Goal: Task Accomplishment & Management: Use online tool/utility

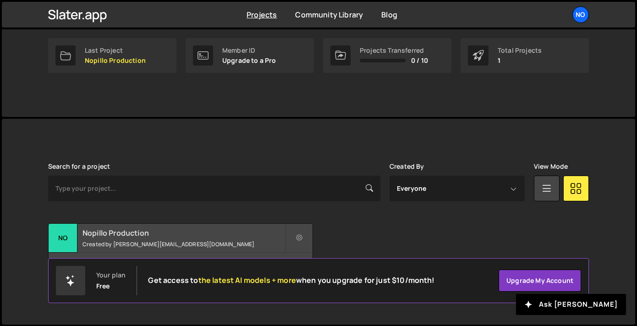
scroll to position [145, 0]
click at [209, 242] on small "Created by cecile@nopillo.com" at bounding box center [183, 245] width 203 height 8
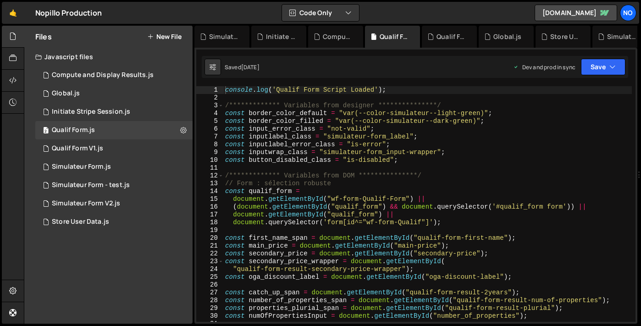
scroll to position [1932, 0]
click at [128, 183] on div "Simulateur Form - test.js" at bounding box center [91, 185] width 78 height 8
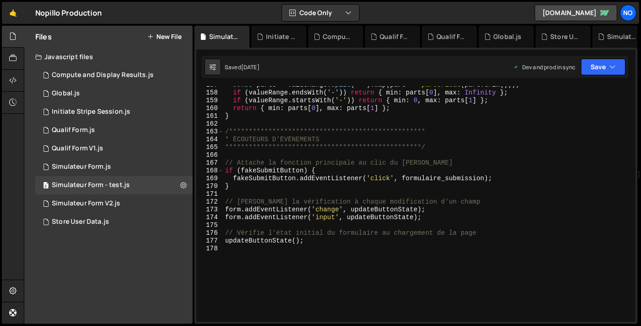
scroll to position [1265, 0]
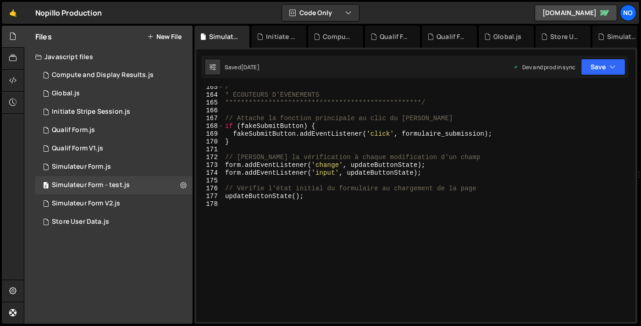
click at [233, 203] on div "**********" at bounding box center [427, 208] width 408 height 251
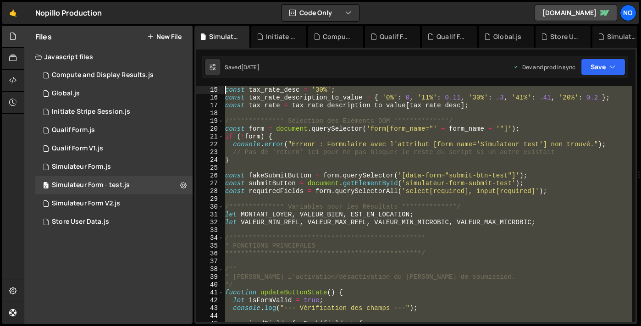
scroll to position [0, 0]
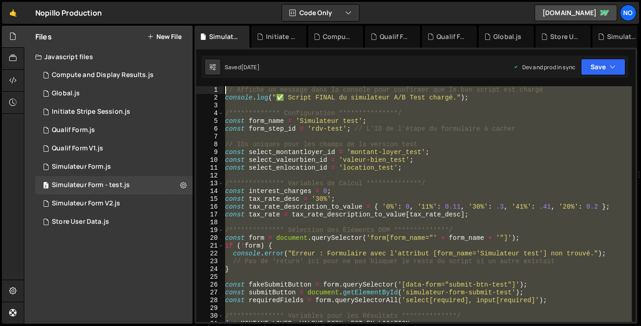
drag, startPoint x: 230, startPoint y: 205, endPoint x: 206, endPoint y: -59, distance: 264.6
click at [206, 0] on html "Projects [GEOGRAPHIC_DATA] Blog No Projects Your Teams Account Upgrade Logout" at bounding box center [320, 163] width 641 height 326
type textarea "// Affiche un message dans la console pour confirmer que le bon script est char…"
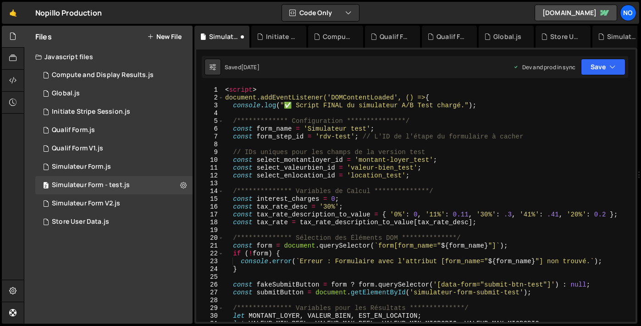
click at [245, 88] on div "**********" at bounding box center [427, 211] width 408 height 251
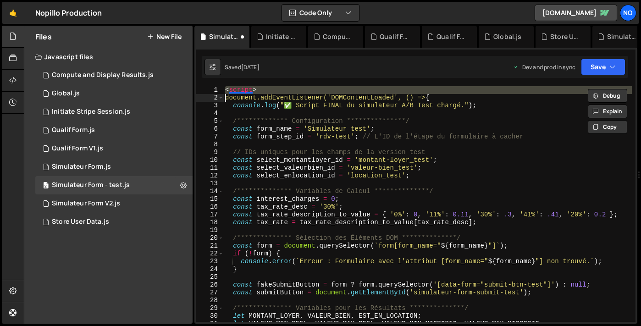
click at [245, 88] on div "**********" at bounding box center [427, 211] width 408 height 251
type textarea "<script> document.addEventListener('DOMContentLoaded', () => {"
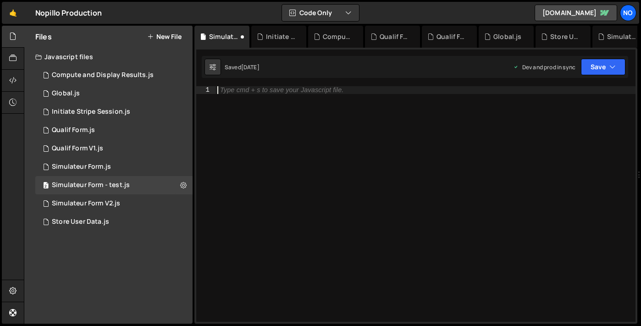
type textarea "updateButtonState();"
paste textarea "</script>"
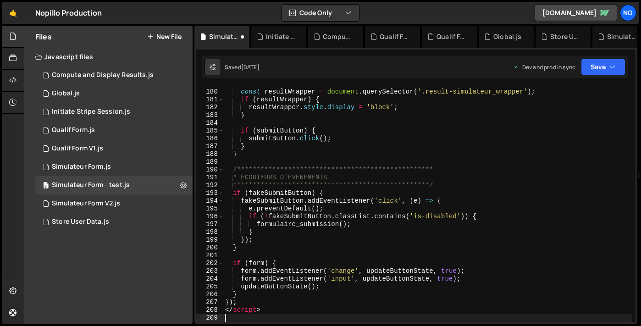
scroll to position [1400, 0]
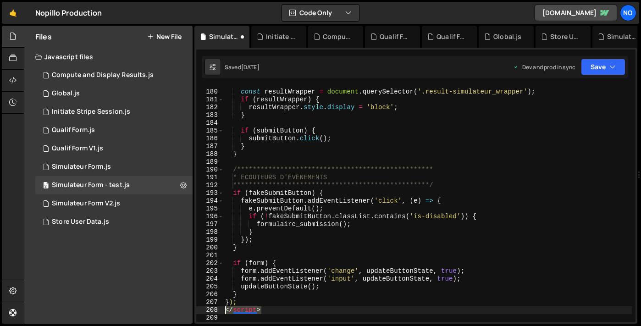
drag, startPoint x: 270, startPoint y: 311, endPoint x: 222, endPoint y: 310, distance: 48.1
click at [222, 310] on div "**********" at bounding box center [415, 204] width 439 height 236
type textarea "</script>"
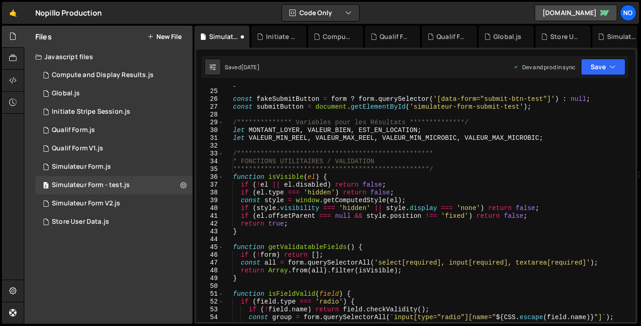
scroll to position [0, 0]
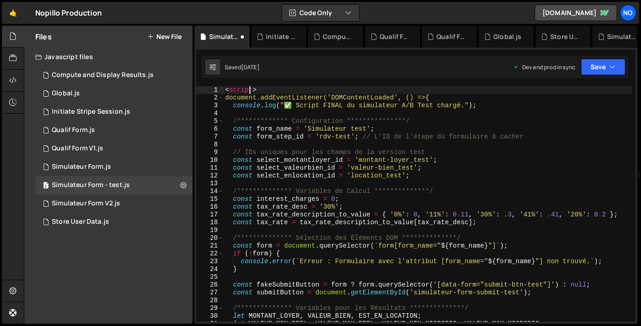
click at [249, 90] on div "**********" at bounding box center [427, 211] width 408 height 251
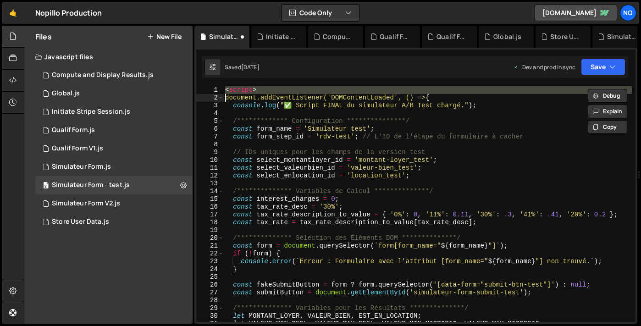
click at [249, 90] on div "**********" at bounding box center [427, 211] width 408 height 251
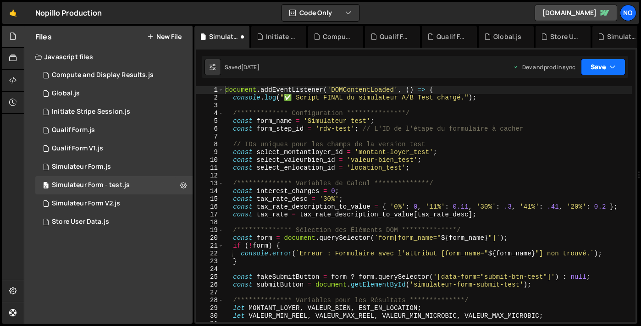
click at [602, 67] on button "Save" at bounding box center [603, 67] width 44 height 16
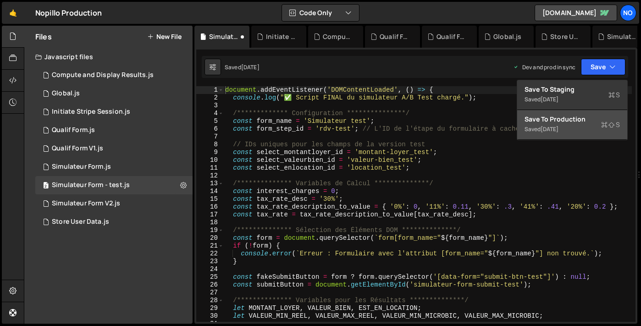
click at [577, 119] on div "Save to Production S" at bounding box center [571, 119] width 95 height 9
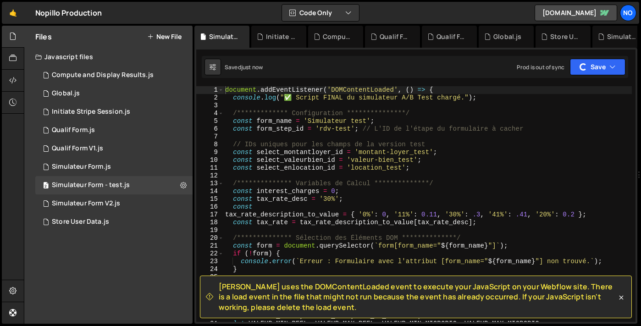
type textarea "console.error(`Erreur : Formulaire avec l'attribut [form_name="${form_name}"] n…"
click at [401, 258] on div "**********" at bounding box center [427, 211] width 408 height 251
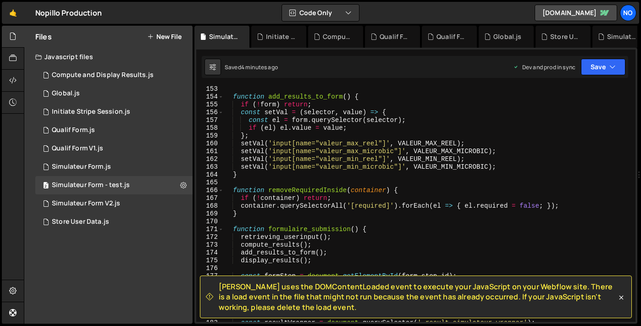
scroll to position [1242, 0]
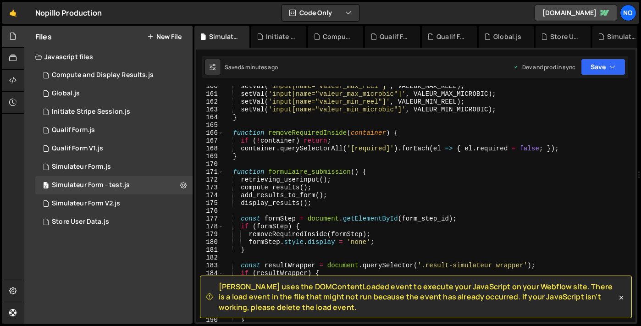
drag, startPoint x: 624, startPoint y: 296, endPoint x: 626, endPoint y: 291, distance: 5.4
click at [624, 296] on icon at bounding box center [620, 297] width 9 height 9
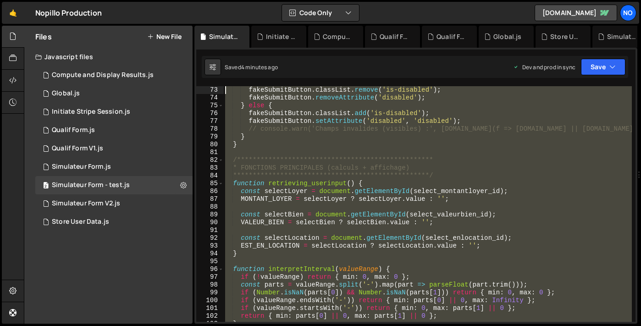
scroll to position [0, 0]
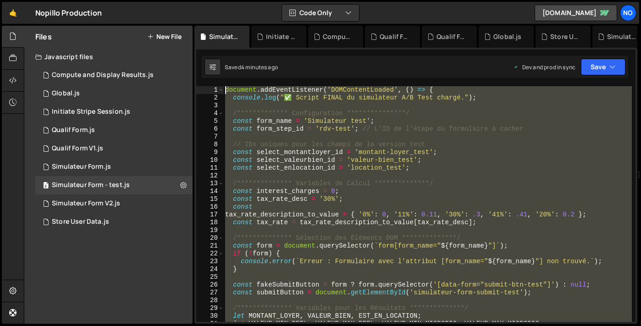
drag, startPoint x: 235, startPoint y: 209, endPoint x: 206, endPoint y: -59, distance: 269.6
click at [206, 0] on html "Projects [GEOGRAPHIC_DATA] Blog No Projects Your Teams Account Upgrade Logout" at bounding box center [320, 163] width 641 height 326
type textarea "document.addEventListener('DOMContentLoaded', () => { console.log("✅ Script FIN…"
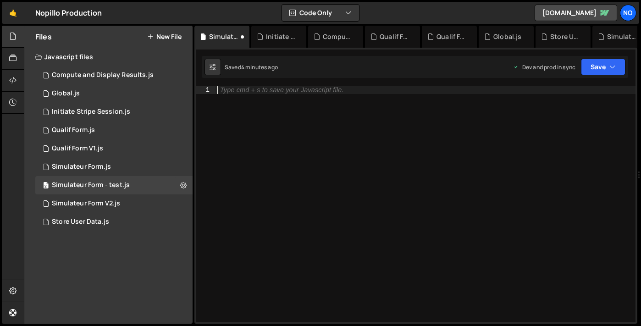
paste textarea "</script>"
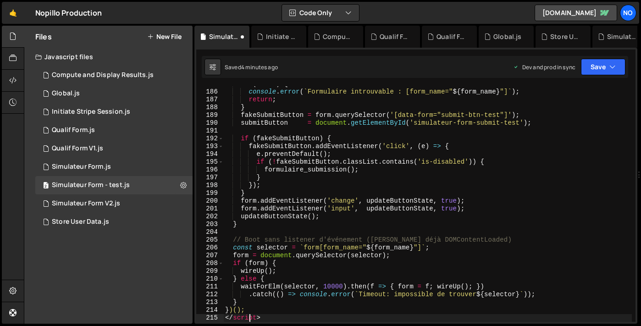
click at [251, 318] on div "if ( ! form ) { console . error ( ` Formulaire introuvable : [form_name=" ${ fo…" at bounding box center [427, 205] width 408 height 251
type textarea "</script>"
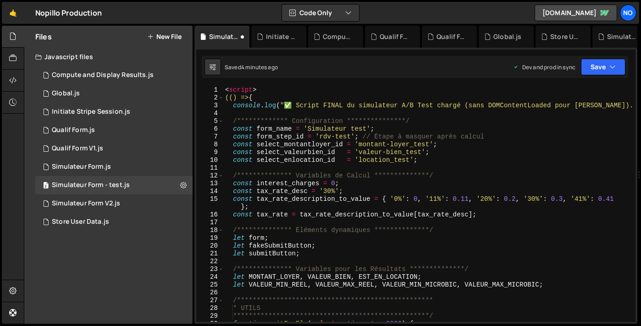
scroll to position [0, 0]
click at [248, 88] on div "**********" at bounding box center [427, 211] width 408 height 251
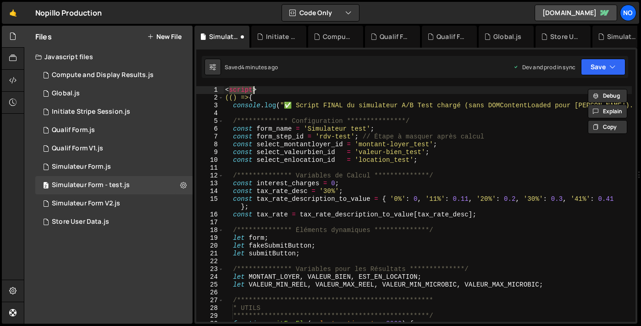
click at [248, 88] on div "**********" at bounding box center [427, 211] width 408 height 251
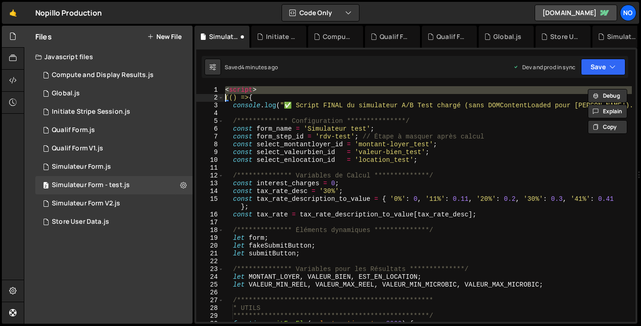
type textarea "(() => {"
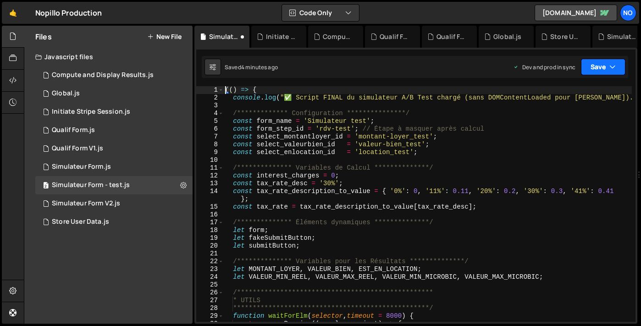
click at [601, 66] on button "Save" at bounding box center [603, 67] width 44 height 16
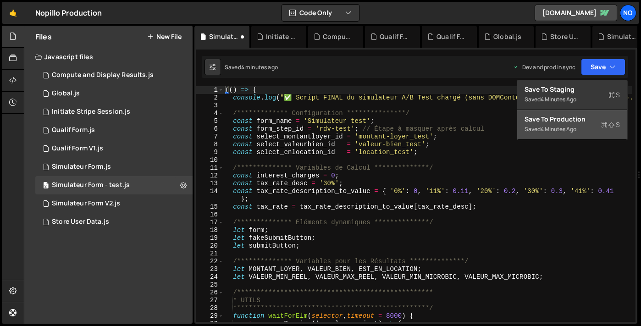
click at [565, 128] on div "4 minutes ago" at bounding box center [558, 129] width 36 height 8
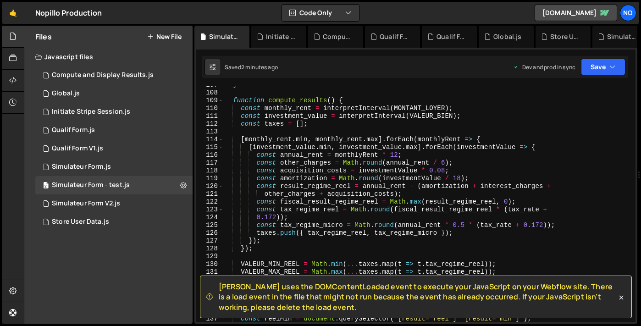
scroll to position [1142, 0]
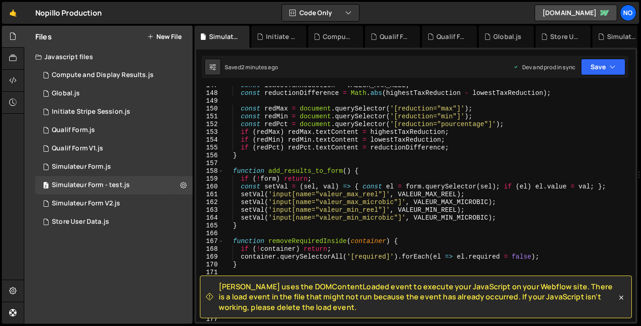
click at [615, 300] on span "[PERSON_NAME] uses the DOMContentLoaded event to execute your JavaScript on you…" at bounding box center [418, 296] width 398 height 31
click at [624, 297] on icon at bounding box center [620, 297] width 9 height 9
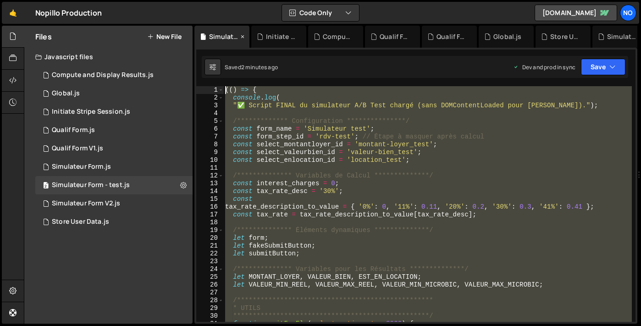
scroll to position [0, 0]
drag, startPoint x: 247, startPoint y: 204, endPoint x: 207, endPoint y: 34, distance: 175.3
click at [207, 34] on div "Debug Explain Copy Simulateur Form - test.js Initiate Stripe Session.js Compute…" at bounding box center [415, 175] width 443 height 298
type textarea "(() => { console.log("
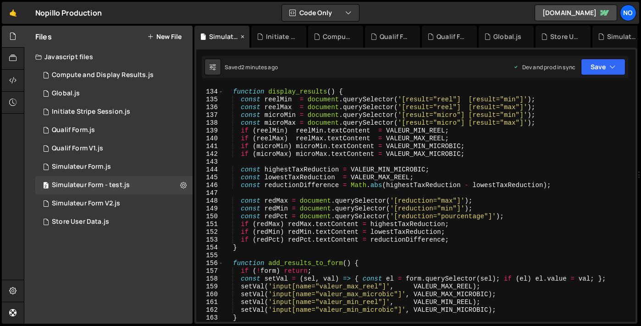
scroll to position [1065, 0]
click at [606, 66] on button "Save" at bounding box center [603, 67] width 44 height 16
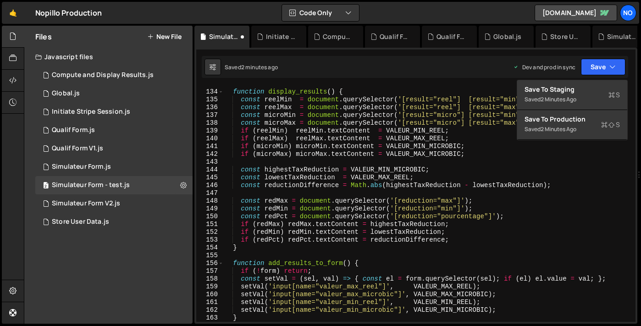
click at [590, 116] on div "Save to Production S" at bounding box center [571, 119] width 95 height 9
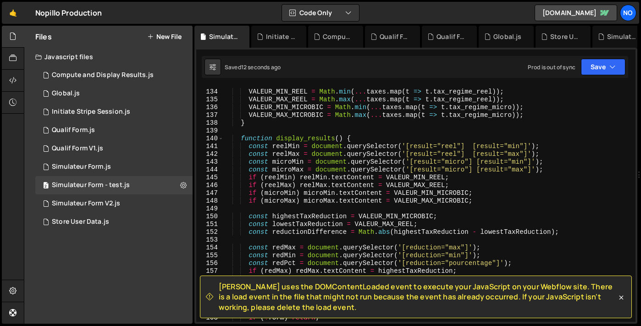
scroll to position [1202, 0]
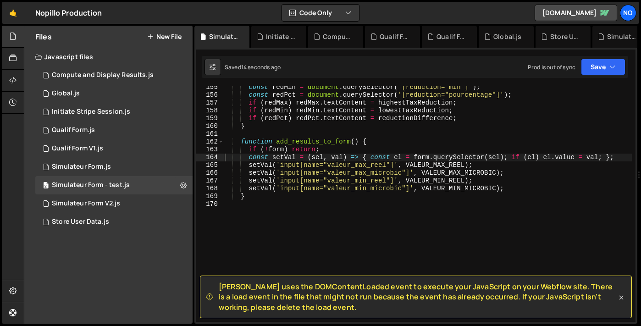
click at [620, 298] on icon at bounding box center [621, 297] width 4 height 4
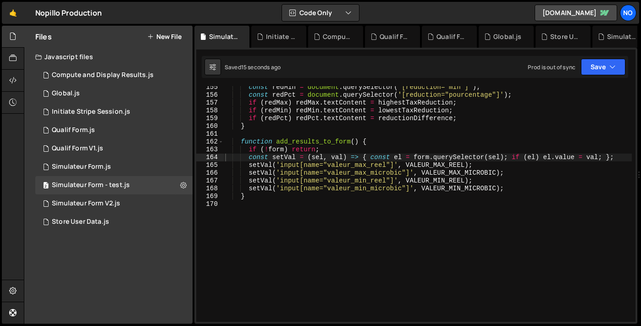
click at [253, 200] on div "const redMin = document . querySelector ( '[reduction="min"]' ) ; const redPct …" at bounding box center [427, 208] width 408 height 251
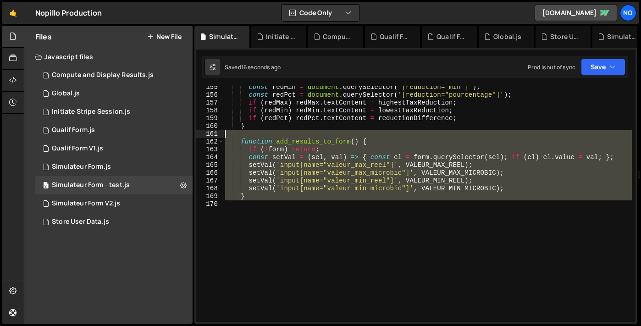
scroll to position [0, 0]
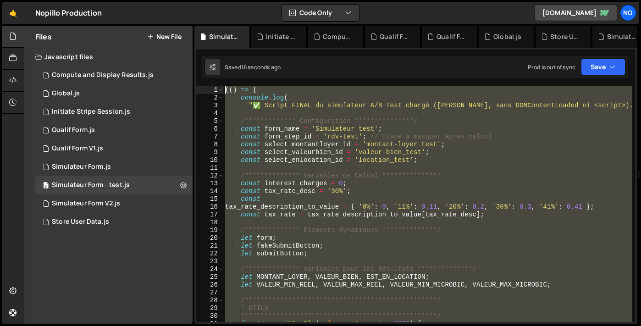
drag, startPoint x: 243, startPoint y: 206, endPoint x: 240, endPoint y: -59, distance: 264.9
click at [240, 0] on html "Projects [GEOGRAPHIC_DATA] Blog No Projects Your Teams Account Upgrade Logout" at bounding box center [320, 163] width 641 height 326
type textarea "(() => { console.log("
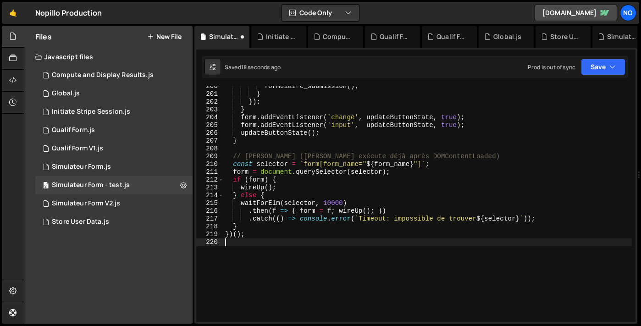
scroll to position [1623, 0]
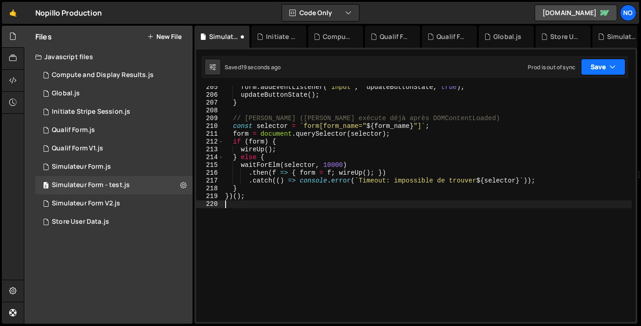
click at [596, 68] on button "Save" at bounding box center [603, 67] width 44 height 16
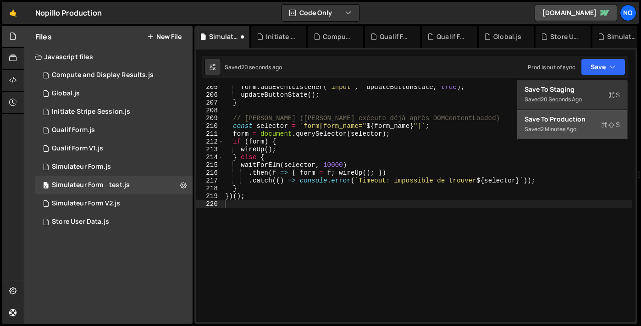
click at [583, 118] on div "Save to Production S" at bounding box center [571, 119] width 95 height 9
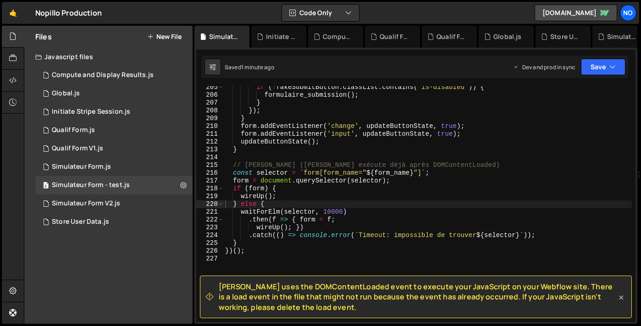
click at [618, 294] on icon at bounding box center [620, 297] width 9 height 9
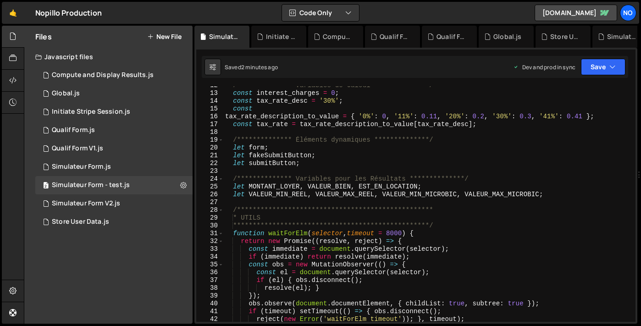
scroll to position [0, 0]
